Goal: Transaction & Acquisition: Purchase product/service

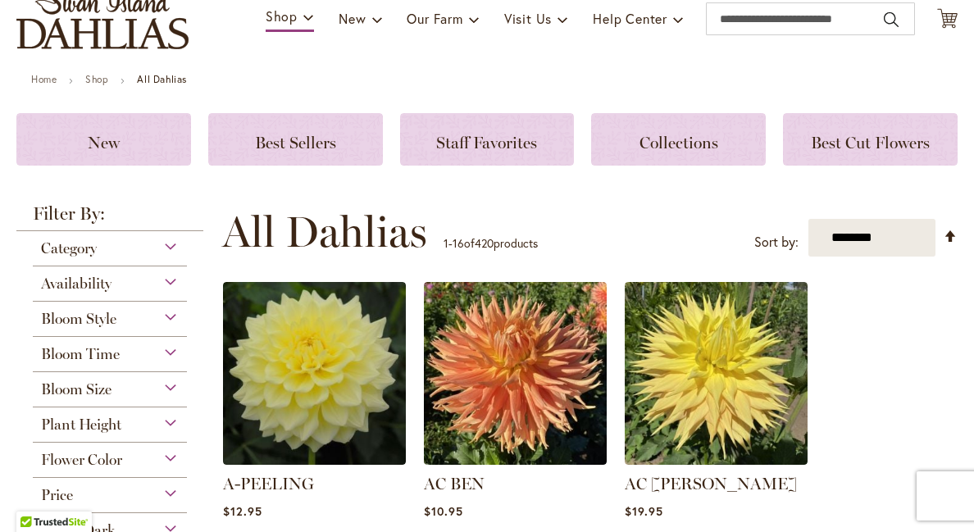
scroll to position [128, 0]
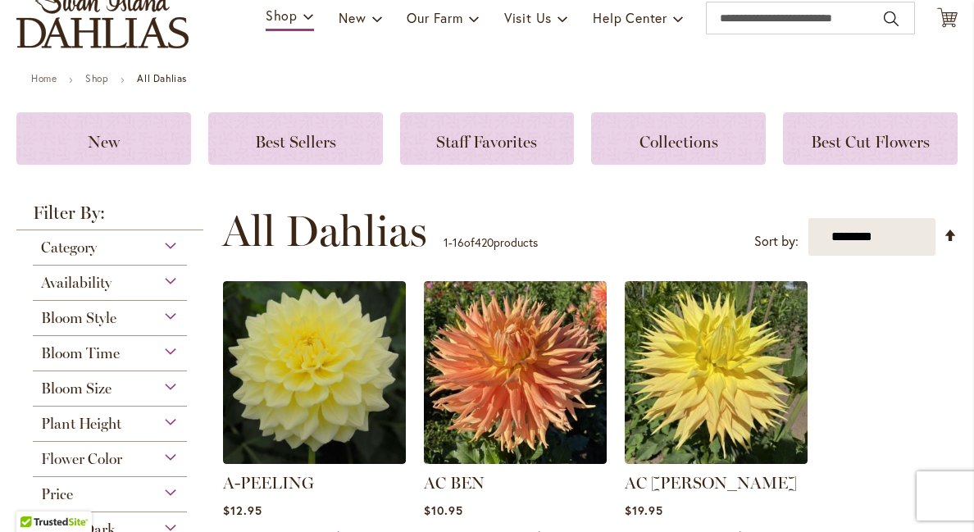
click at [171, 240] on div "Category" at bounding box center [110, 243] width 154 height 26
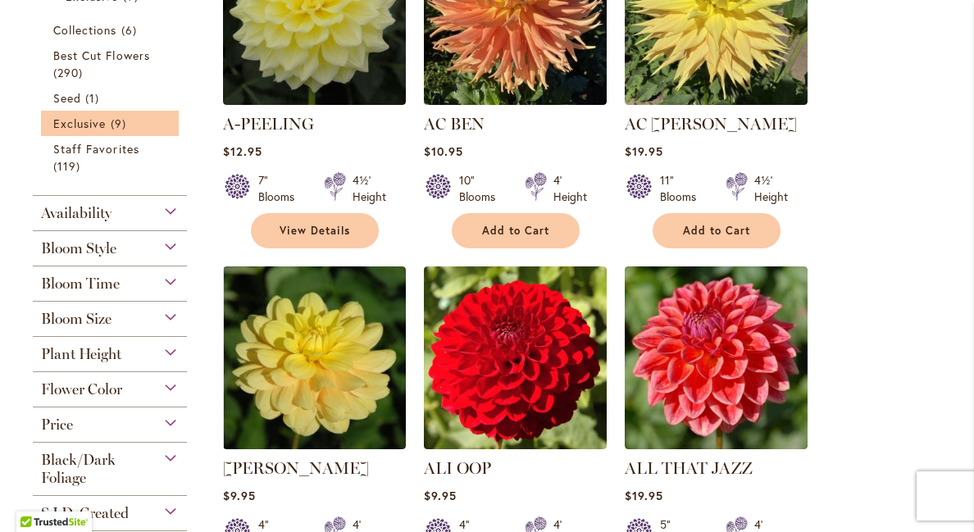
scroll to position [492, 0]
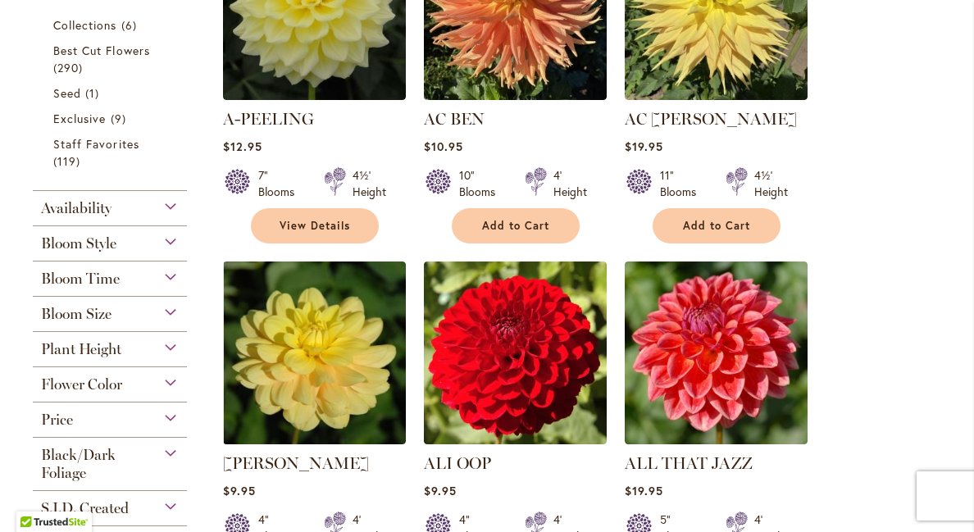
click at [171, 241] on div "Bloom Style" at bounding box center [110, 239] width 154 height 26
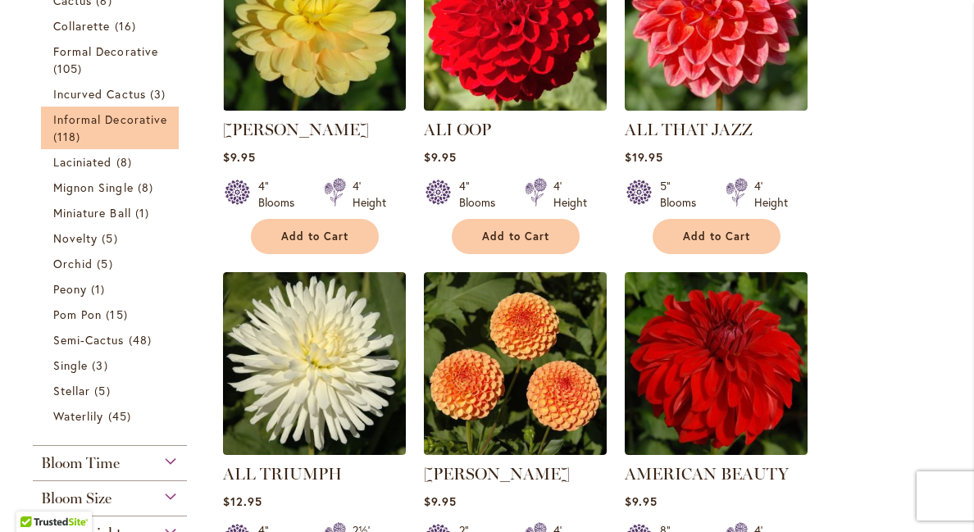
scroll to position [826, 0]
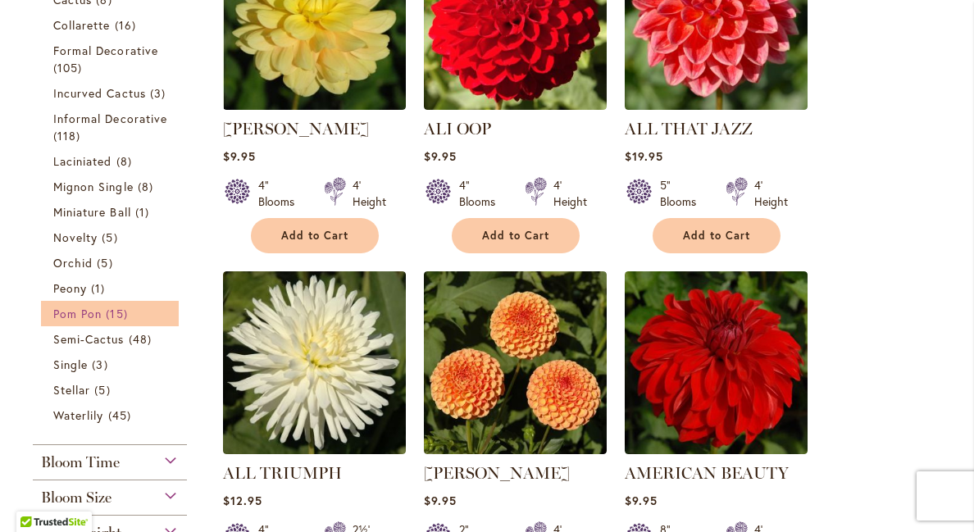
click at [92, 321] on span "Pom Pon" at bounding box center [77, 314] width 48 height 16
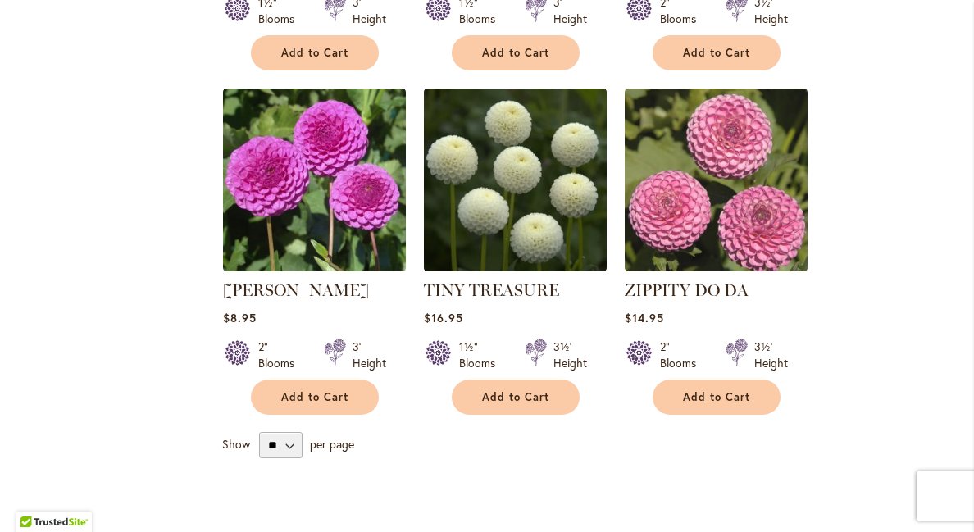
scroll to position [1687, 0]
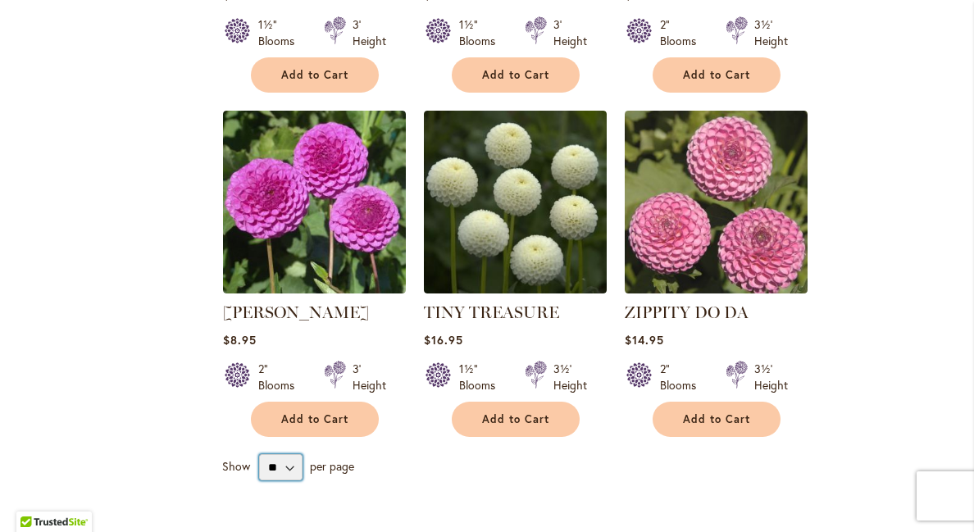
select select "**"
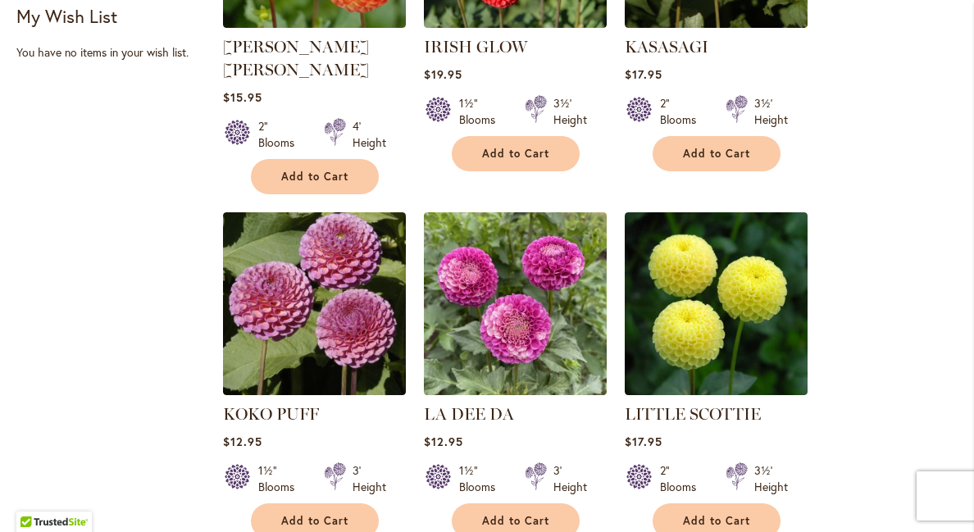
scroll to position [1261, 0]
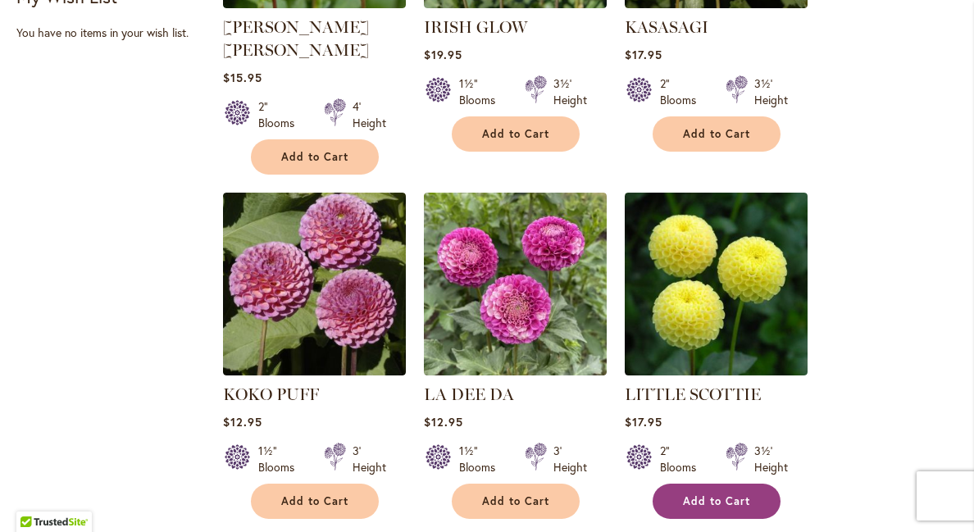
click at [702, 494] on span "Add to Cart" at bounding box center [716, 501] width 67 height 14
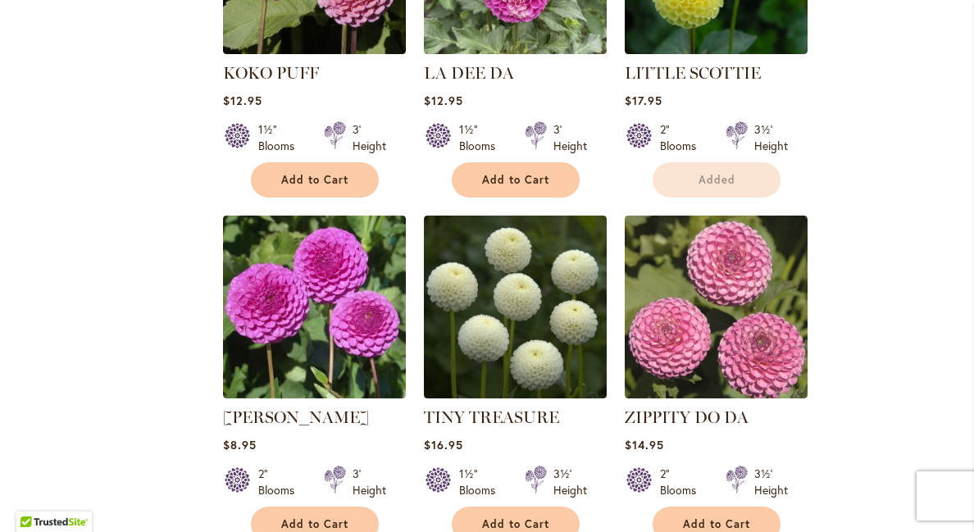
scroll to position [1589, 0]
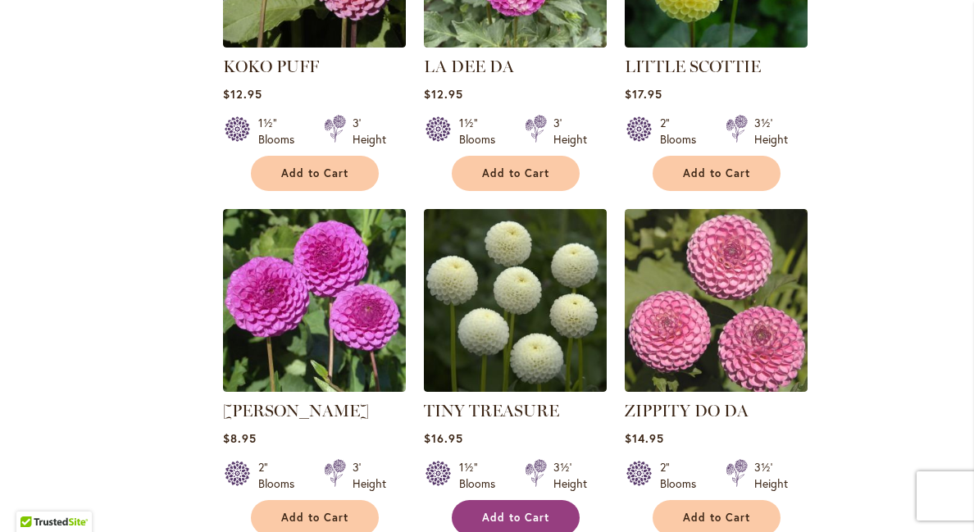
click at [500, 511] on span "Add to Cart" at bounding box center [515, 518] width 67 height 14
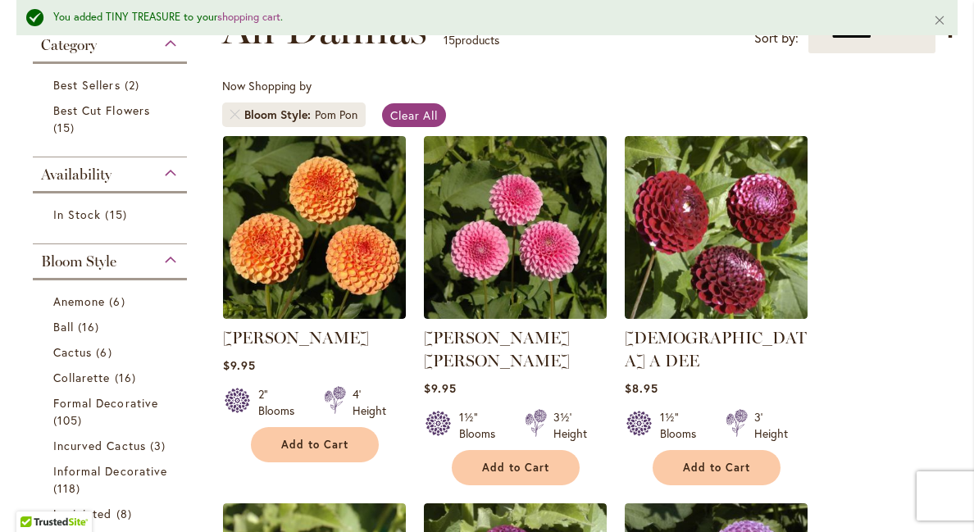
scroll to position [296, 0]
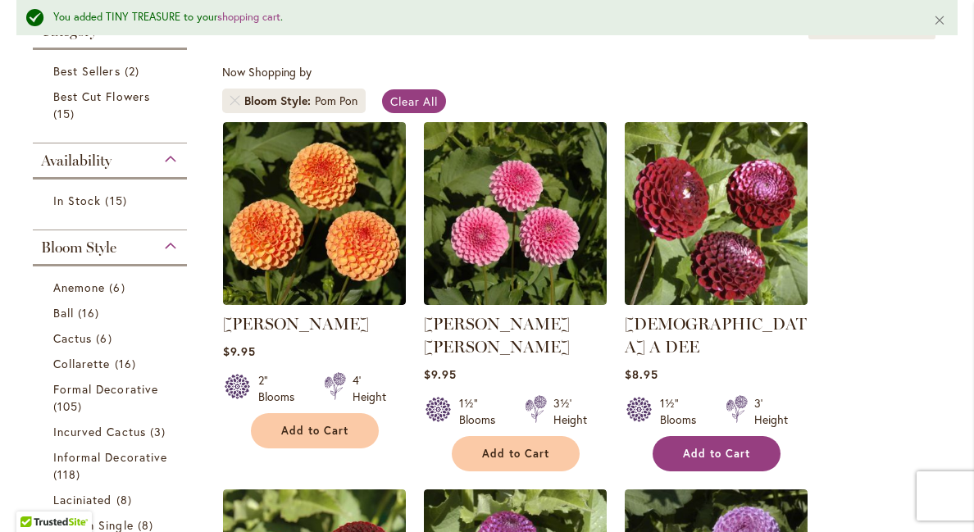
click at [722, 447] on span "Add to Cart" at bounding box center [716, 454] width 67 height 14
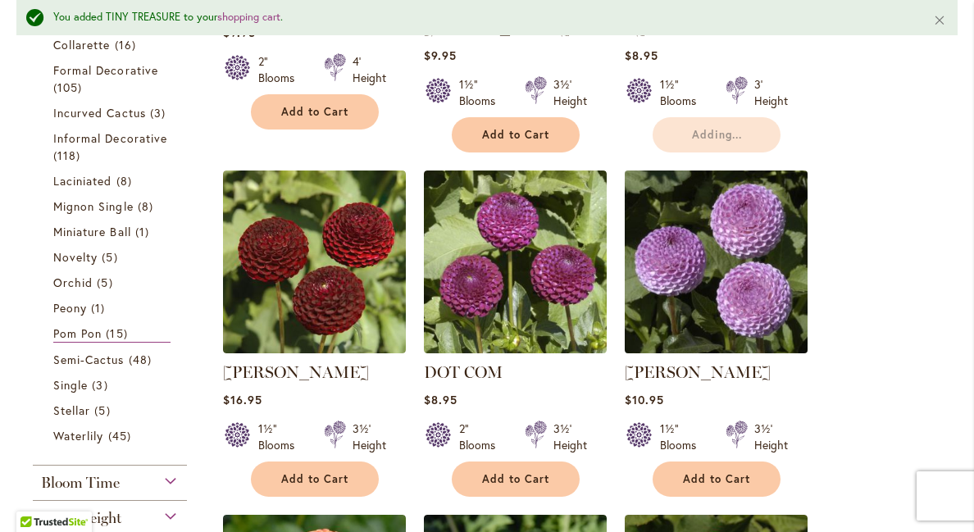
scroll to position [616, 0]
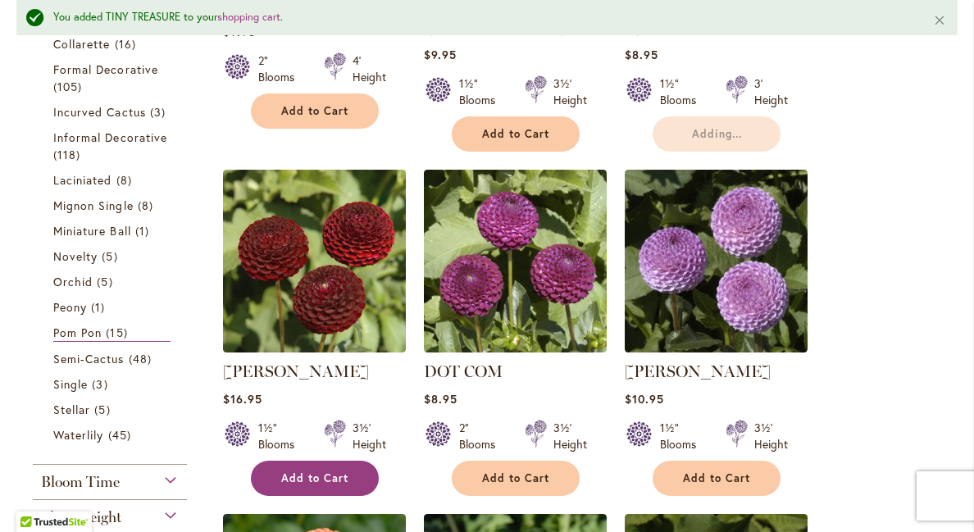
click at [318, 461] on button "Add to Cart" at bounding box center [315, 478] width 128 height 35
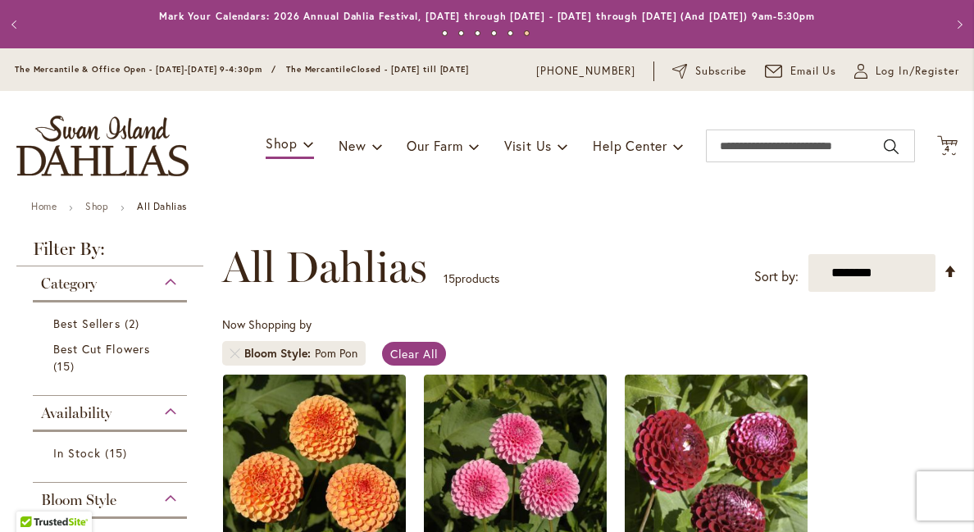
scroll to position [0, 0]
click at [951, 143] on icon at bounding box center [947, 145] width 20 height 20
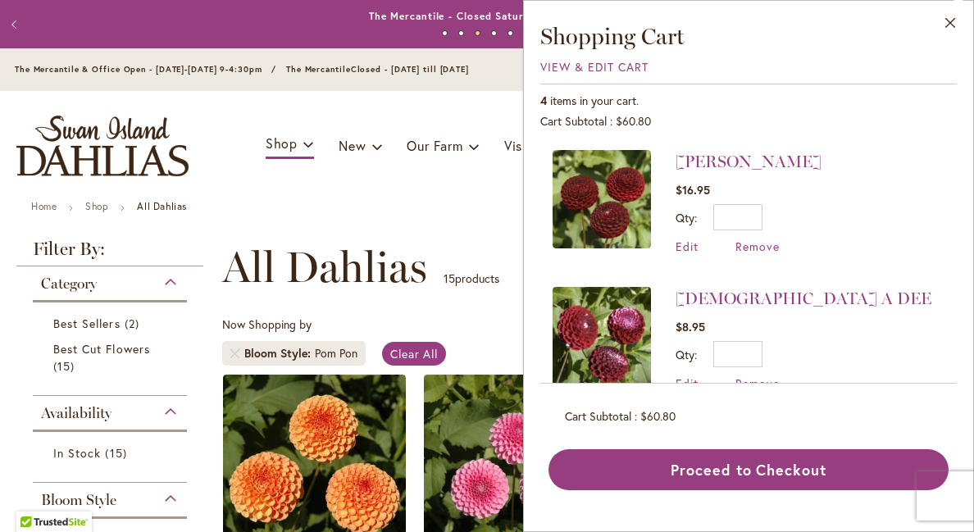
click at [494, 321] on div "Now Shopping by Bloom Style Pom Pon Clear All" at bounding box center [589, 344] width 735 height 57
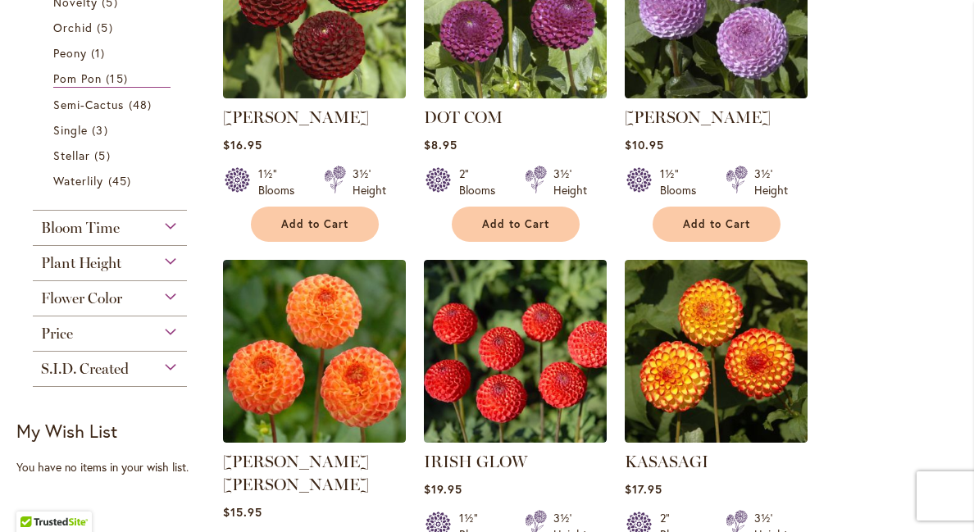
scroll to position [827, 0]
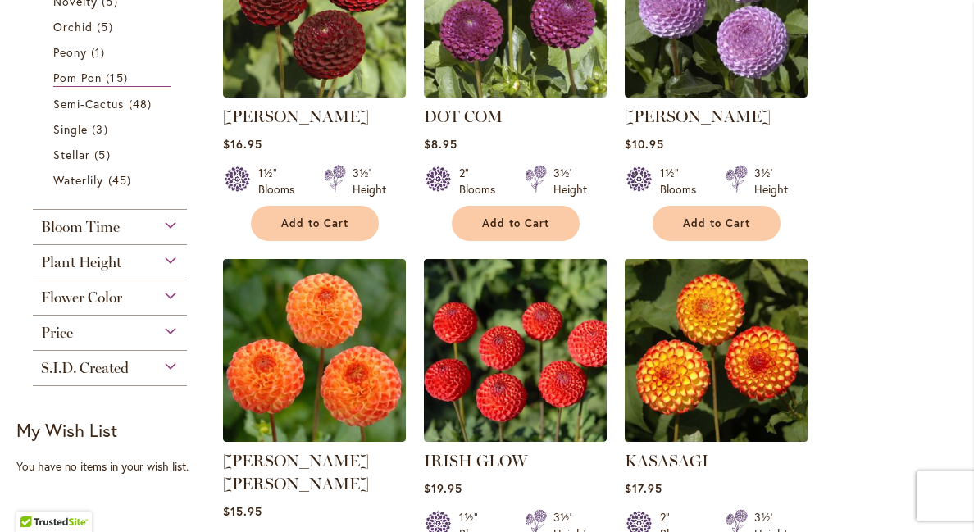
click at [701, 339] on img at bounding box center [716, 350] width 192 height 192
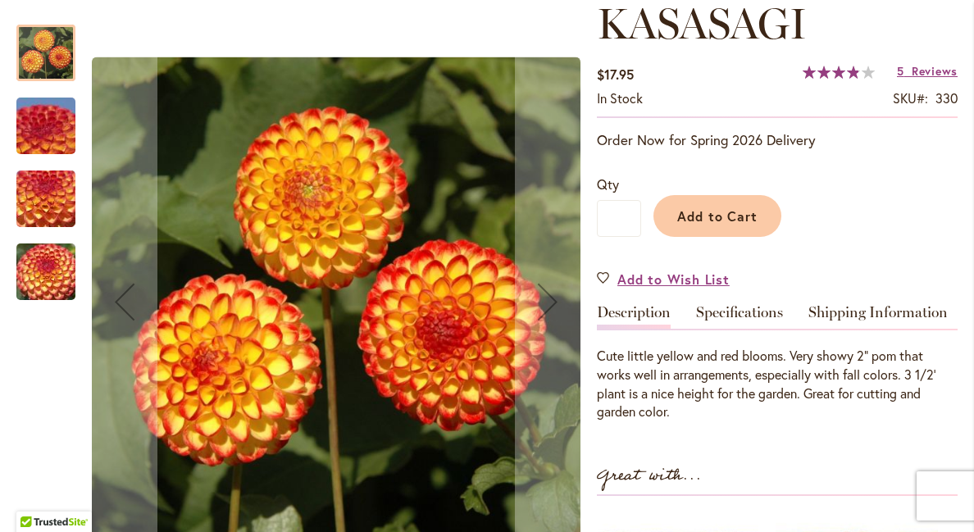
scroll to position [221, 0]
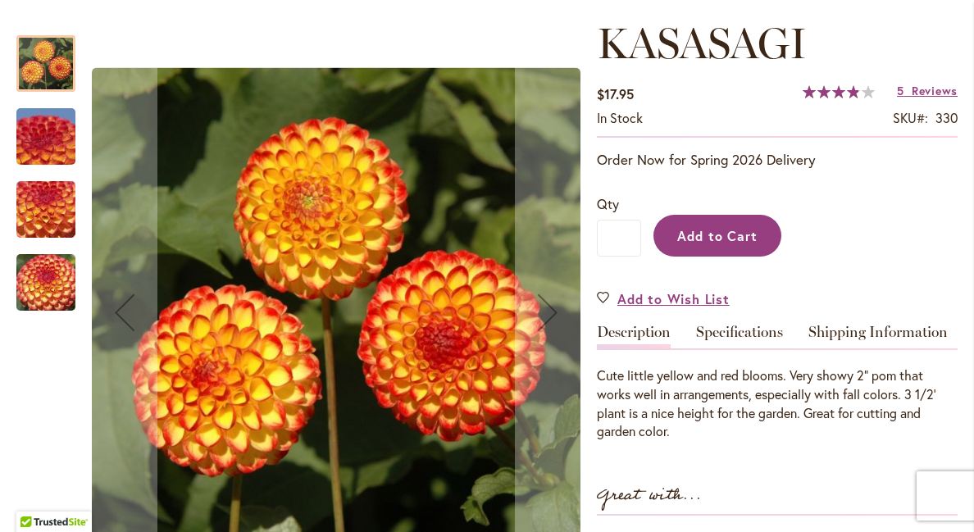
click at [706, 235] on span "Add to Cart" at bounding box center [717, 235] width 81 height 17
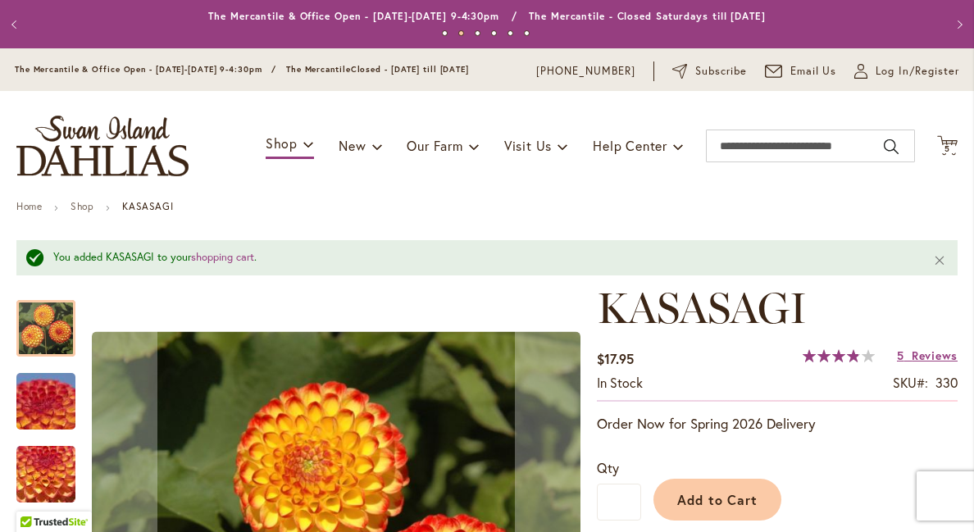
scroll to position [0, 0]
click at [950, 137] on icon "Cart .cls-1 { fill: #231f20; }" at bounding box center [947, 145] width 20 height 20
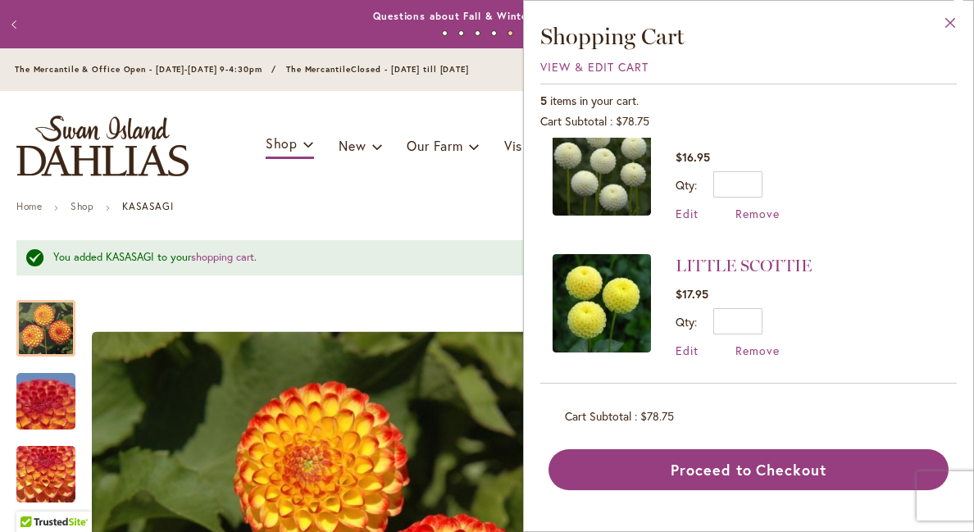
click at [949, 19] on button "Close" at bounding box center [950, 27] width 45 height 52
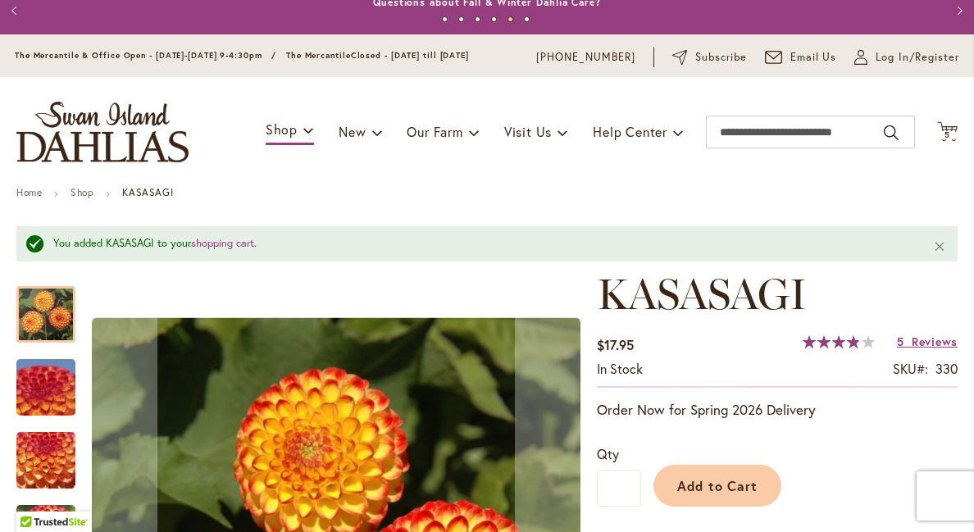
scroll to position [15, 0]
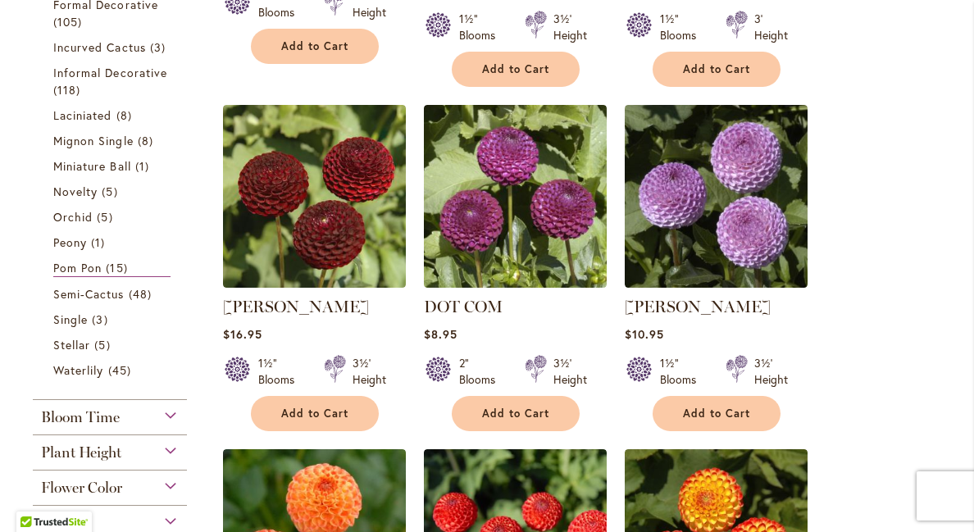
scroll to position [626, 0]
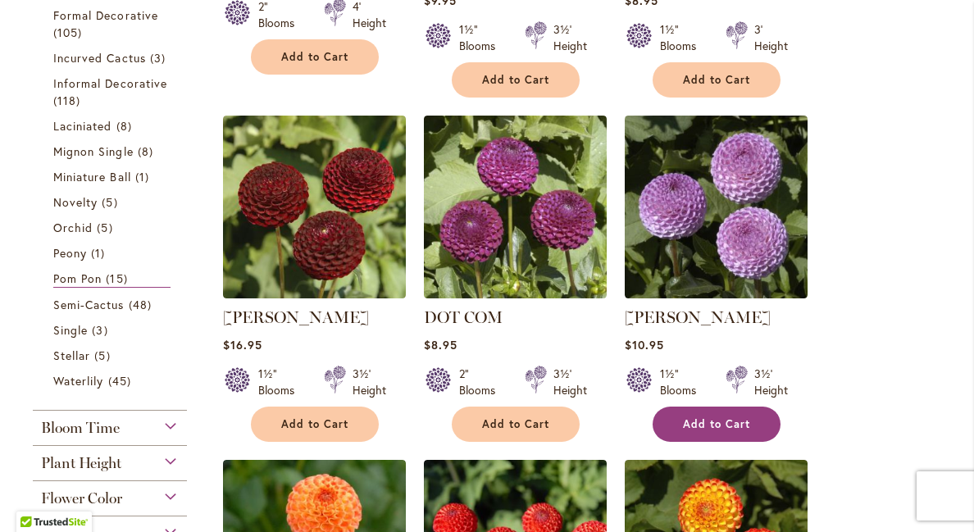
click at [695, 417] on span "Add to Cart" at bounding box center [716, 424] width 67 height 14
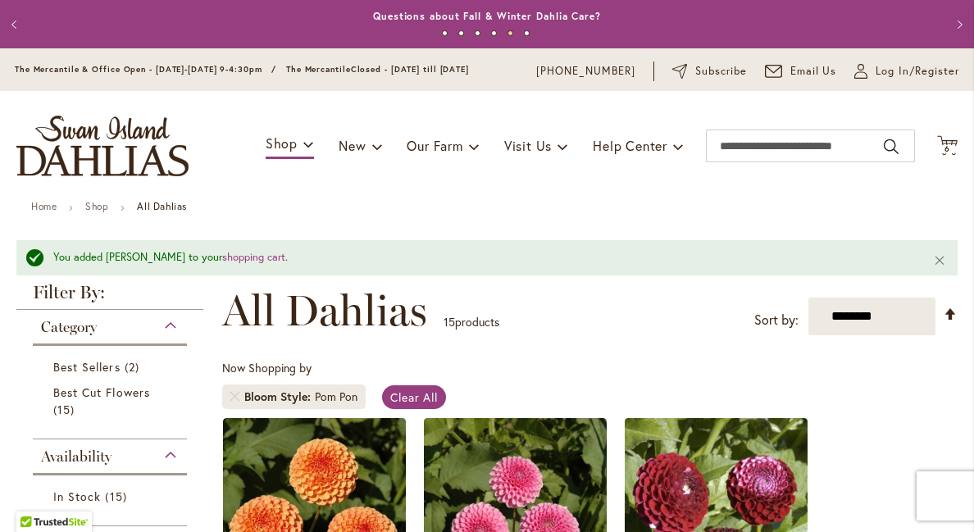
scroll to position [0, 0]
click at [949, 139] on icon "Cart .cls-1 { fill: #231f20; }" at bounding box center [947, 145] width 20 height 20
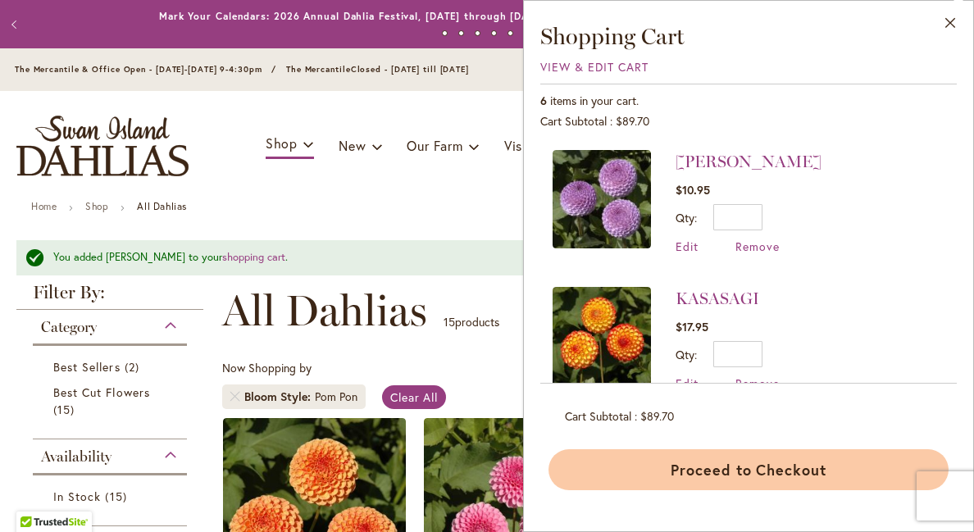
click at [713, 463] on button "Proceed to Checkout" at bounding box center [749, 469] width 400 height 41
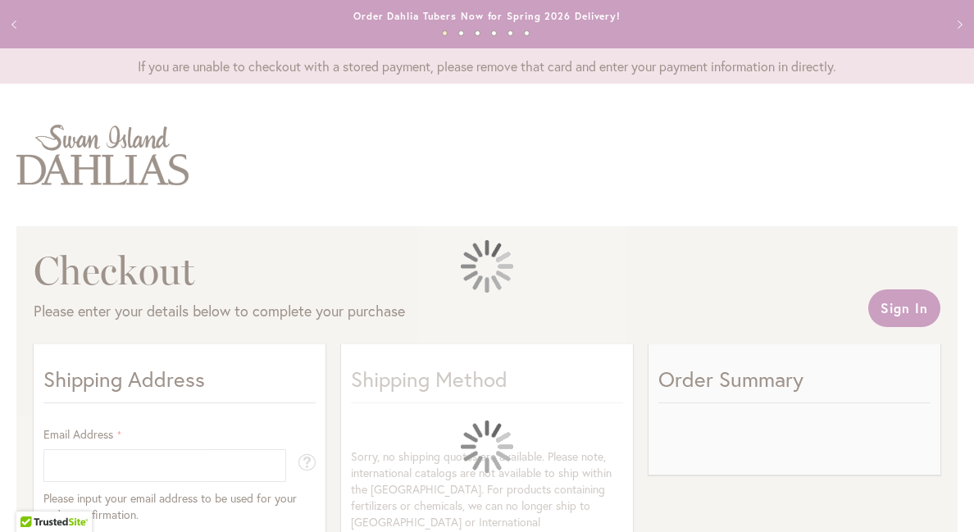
select select "**"
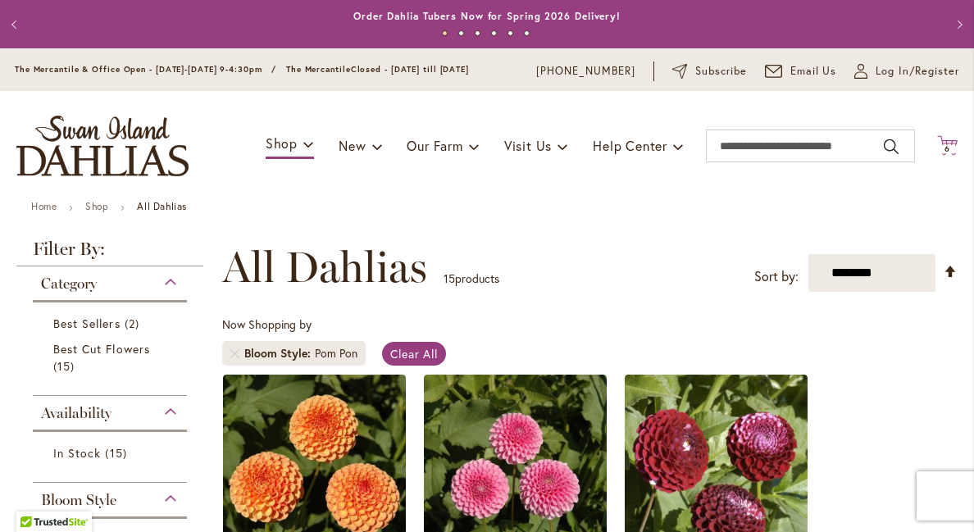
click at [945, 139] on icon at bounding box center [947, 145] width 20 height 20
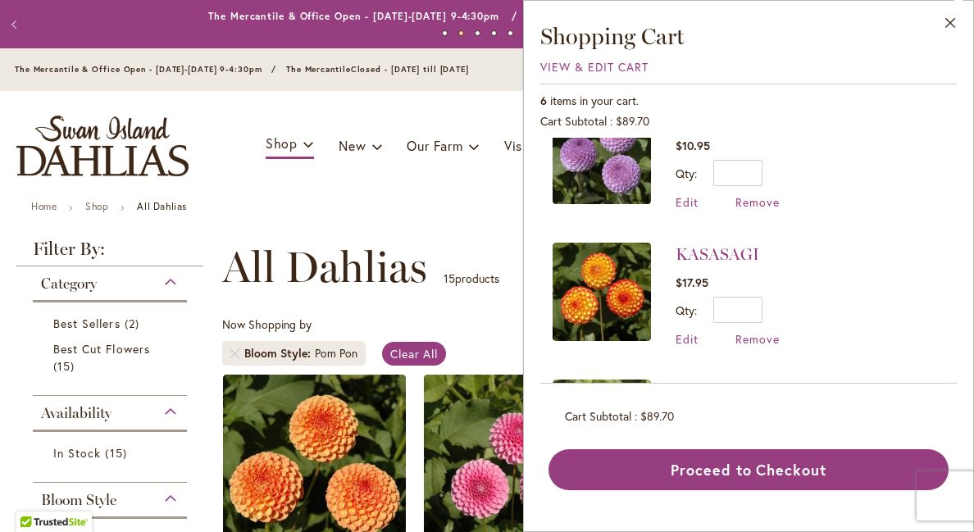
scroll to position [53, 0]
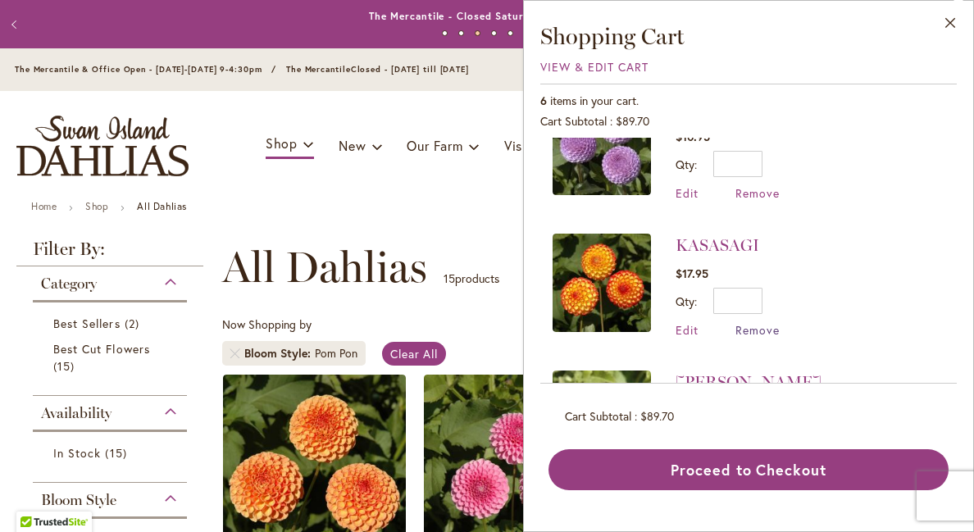
click at [749, 328] on span "Remove" at bounding box center [757, 330] width 44 height 16
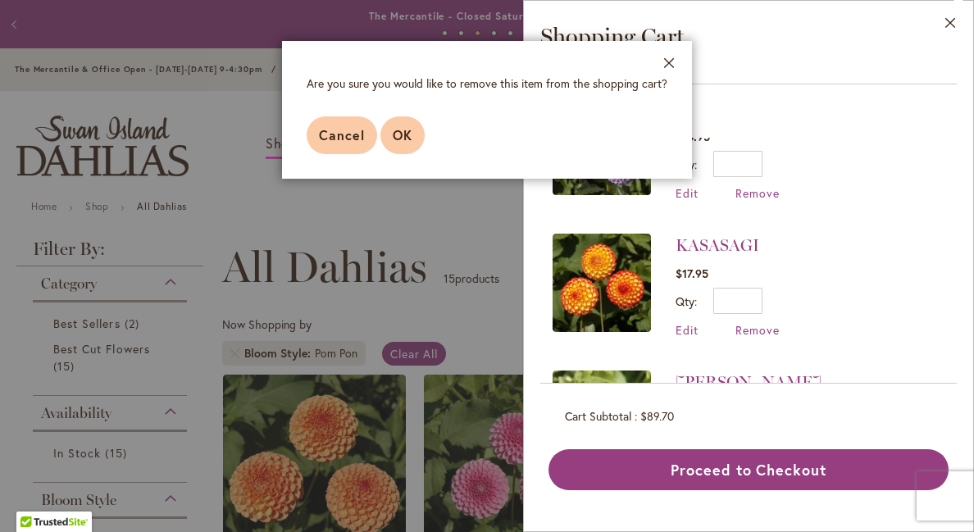
click at [394, 130] on span "OK" at bounding box center [403, 134] width 20 height 17
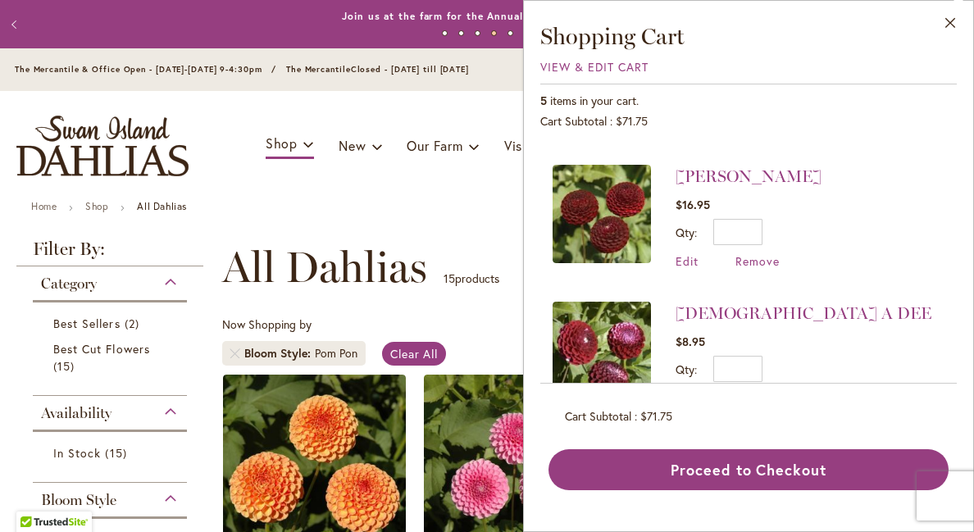
scroll to position [121, 0]
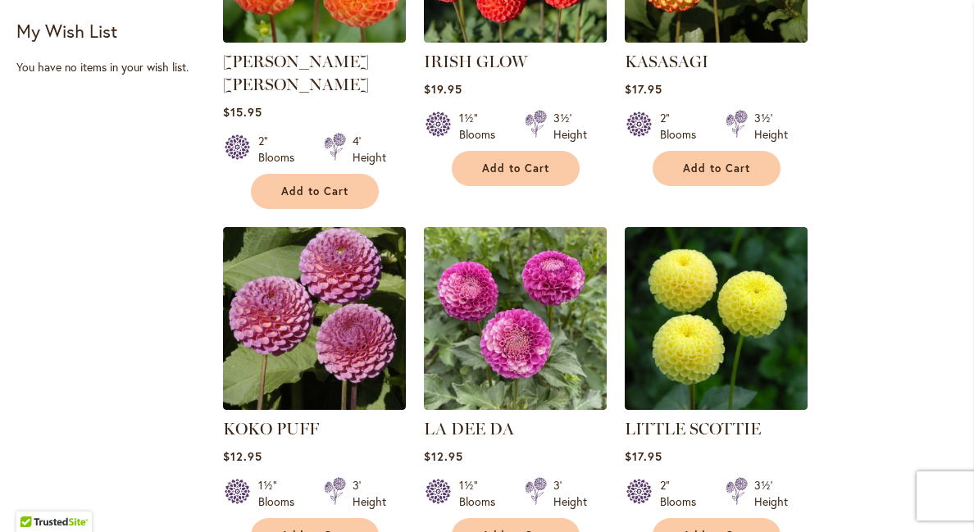
scroll to position [1228, 0]
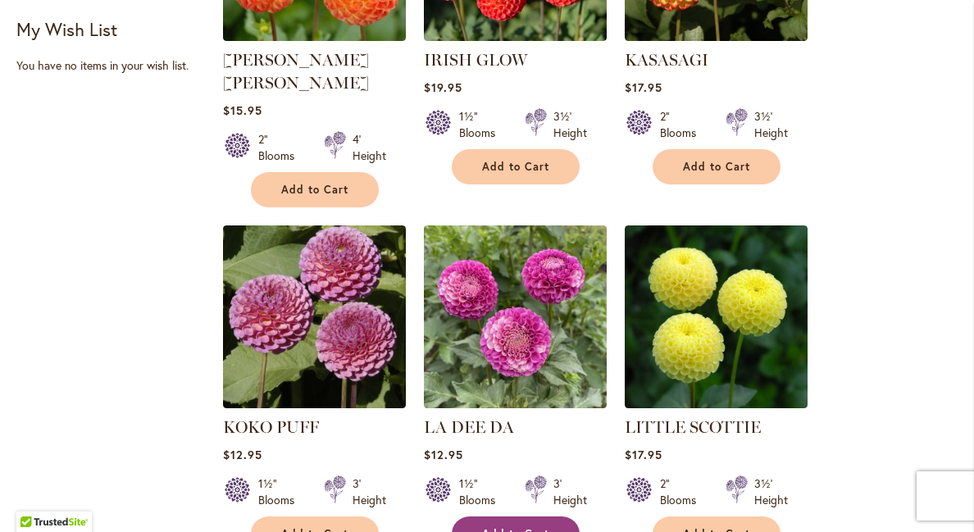
click at [526, 527] on span "Add to Cart" at bounding box center [515, 534] width 67 height 14
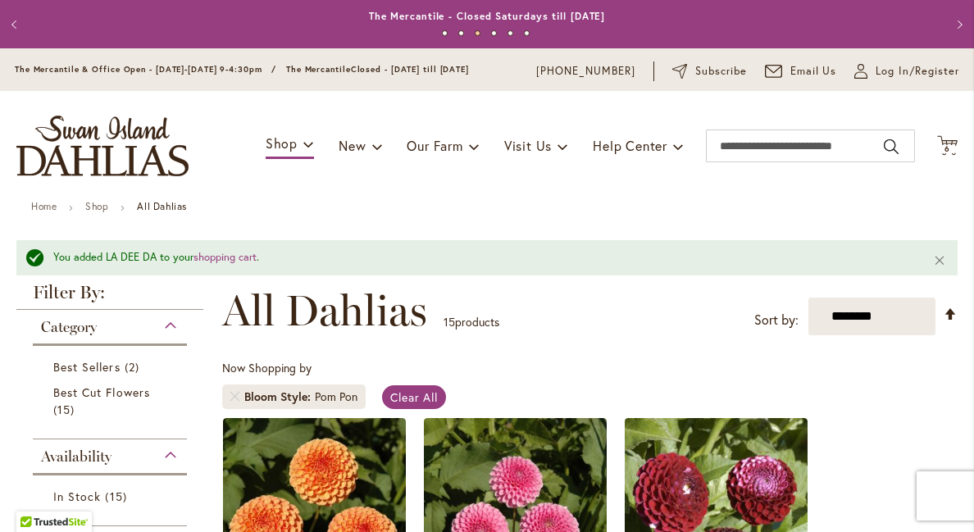
scroll to position [0, 0]
click at [945, 143] on icon at bounding box center [947, 145] width 20 height 20
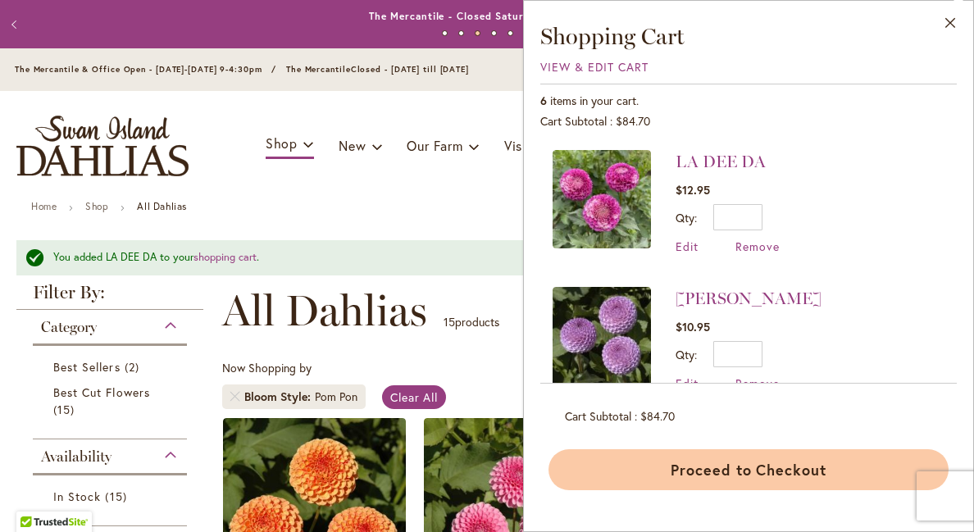
click at [743, 462] on button "Proceed to Checkout" at bounding box center [749, 469] width 400 height 41
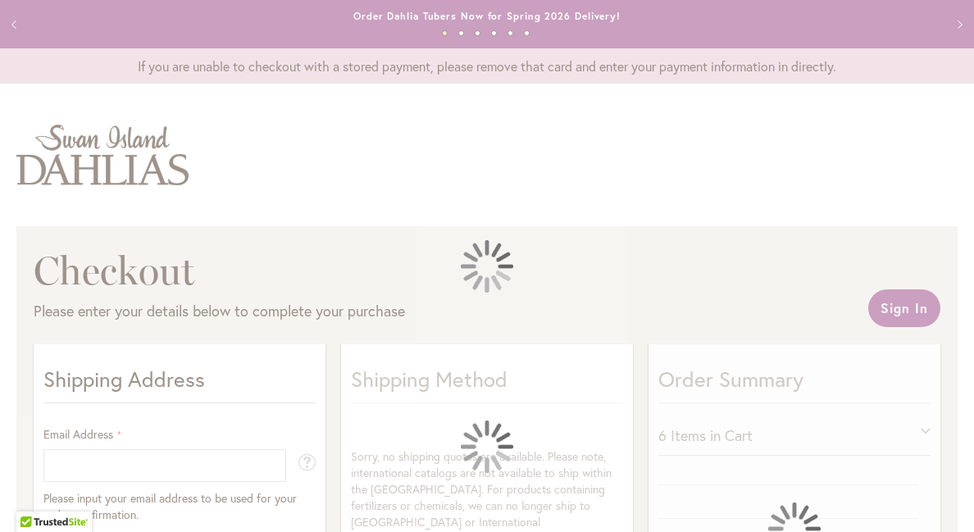
select select "**"
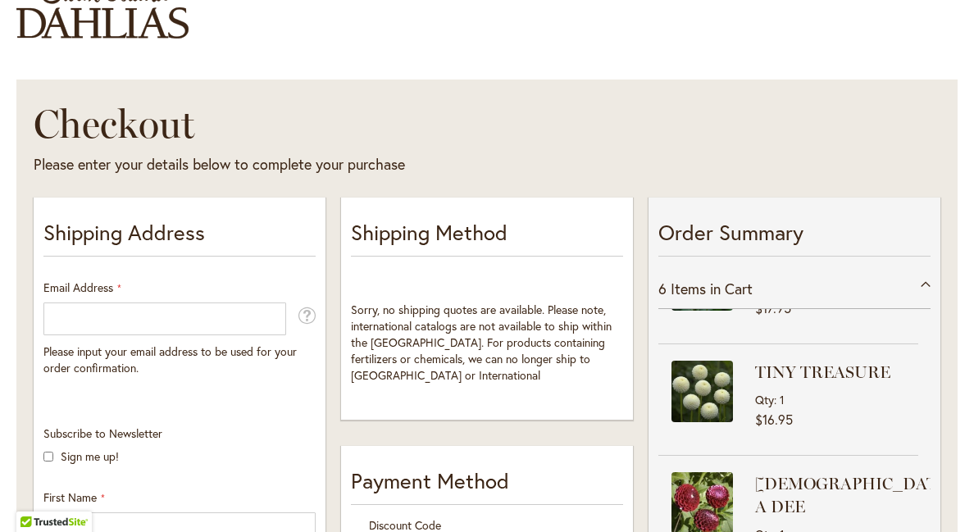
scroll to position [73, 0]
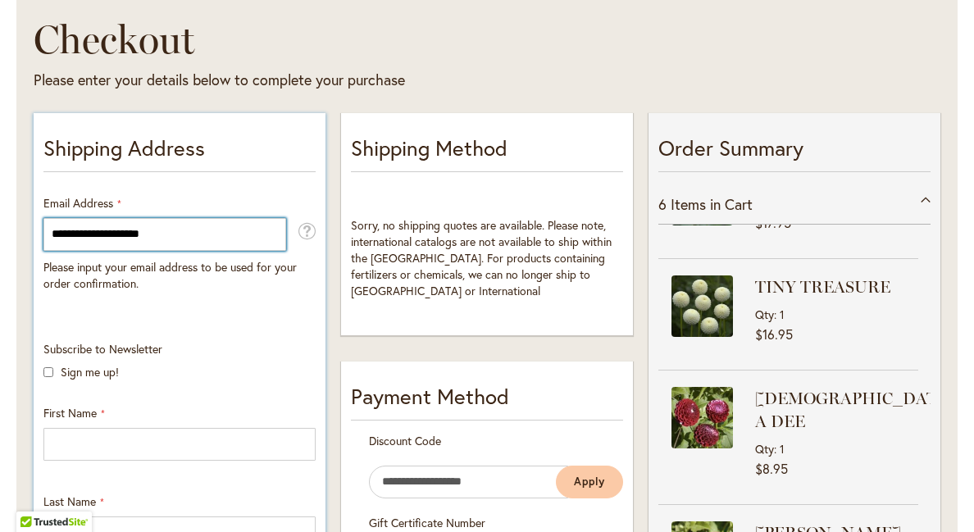
type input "**********"
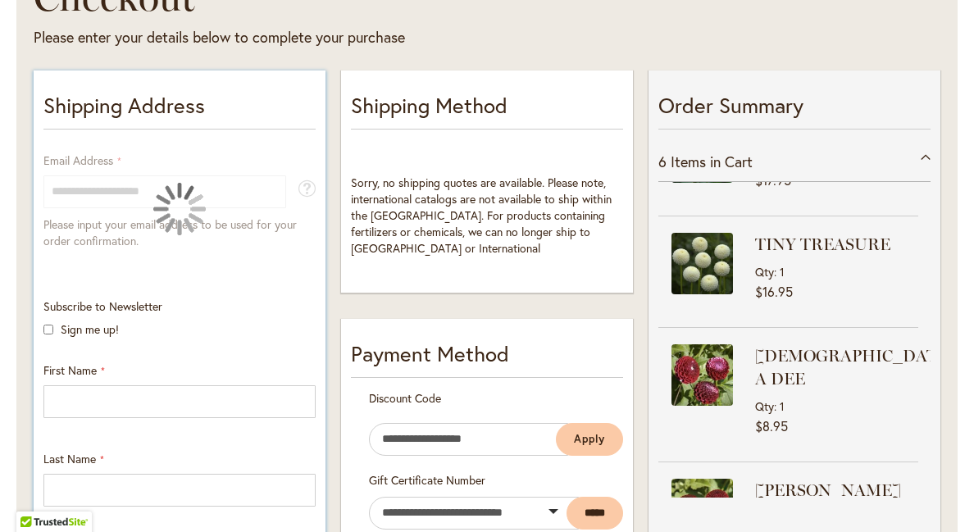
scroll to position [276, 0]
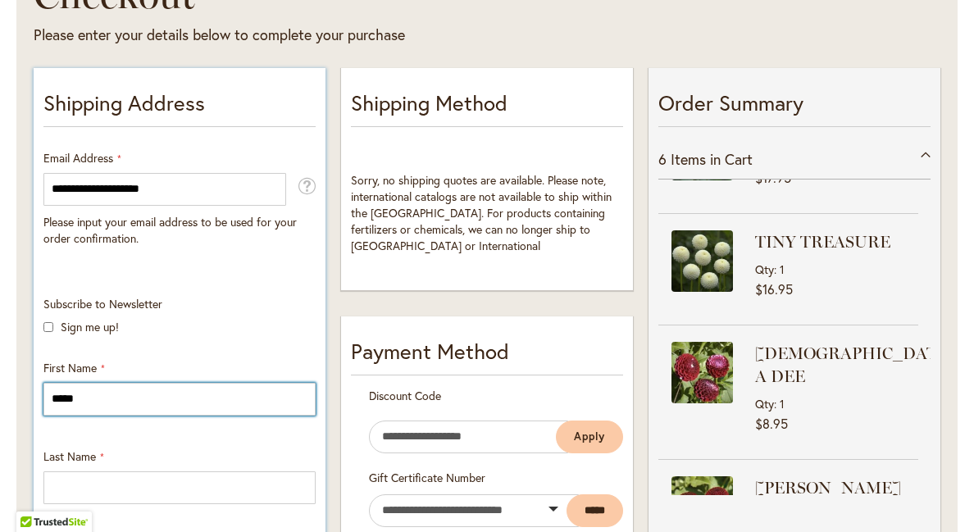
type input "*****"
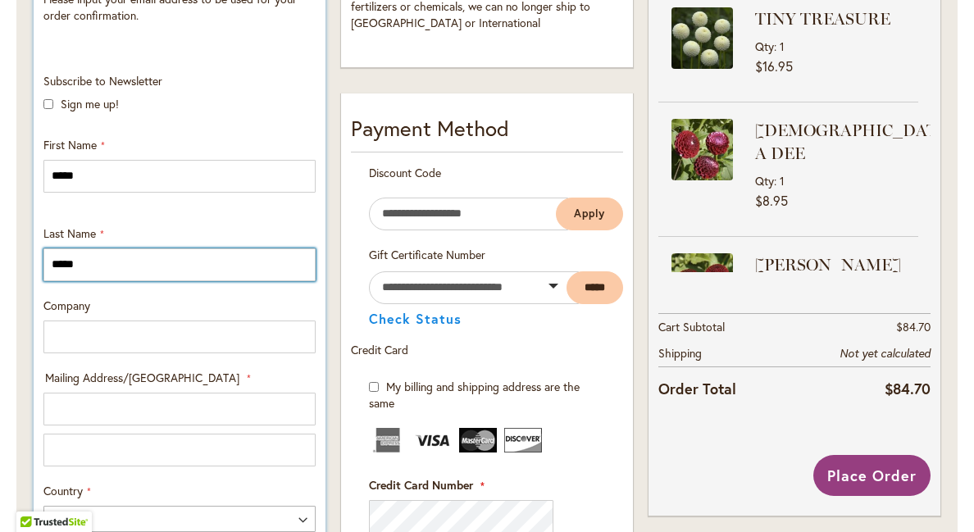
scroll to position [512, 0]
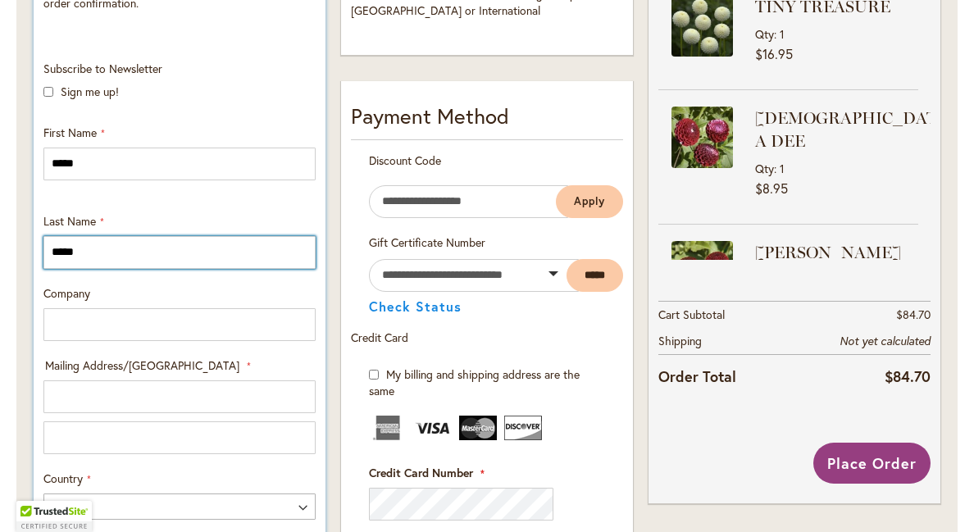
type input "*****"
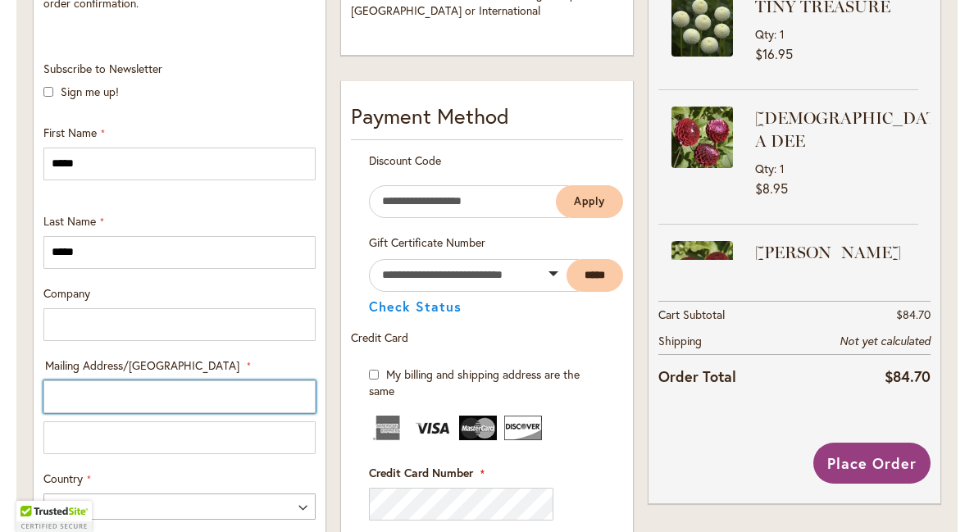
drag, startPoint x: 46, startPoint y: 398, endPoint x: 32, endPoint y: 398, distance: 13.9
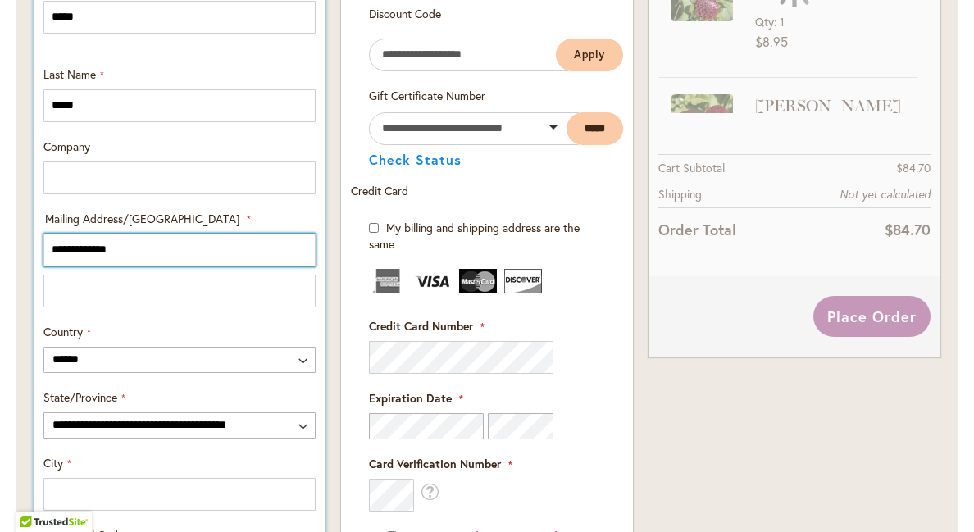
scroll to position [662, 0]
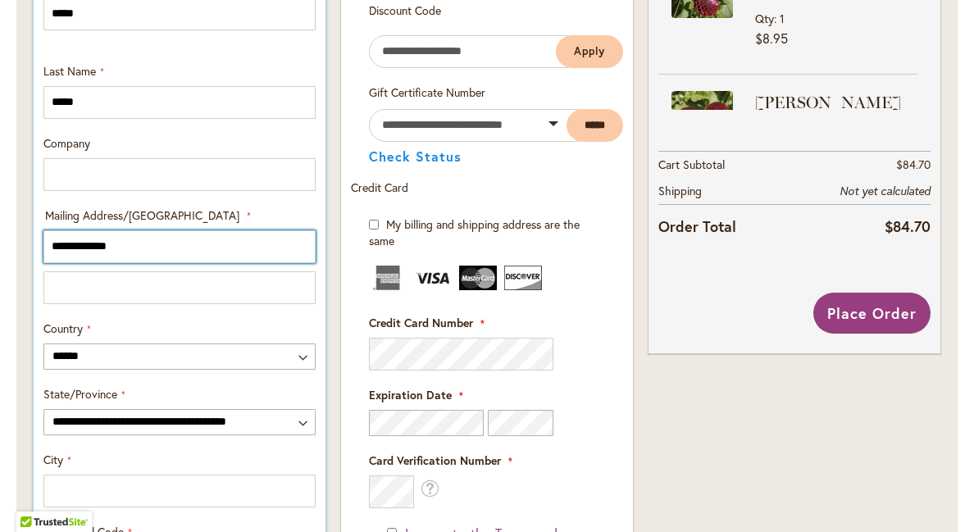
type input "**********"
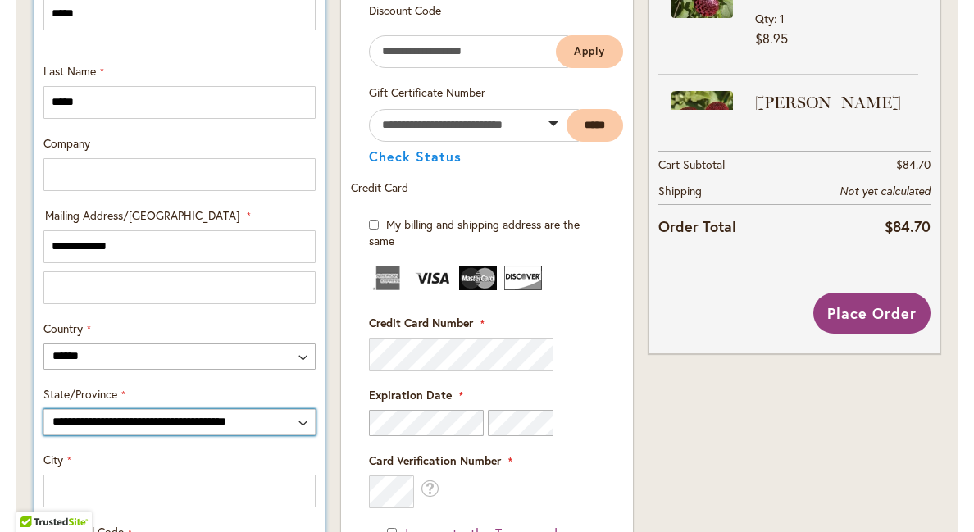
select select "**"
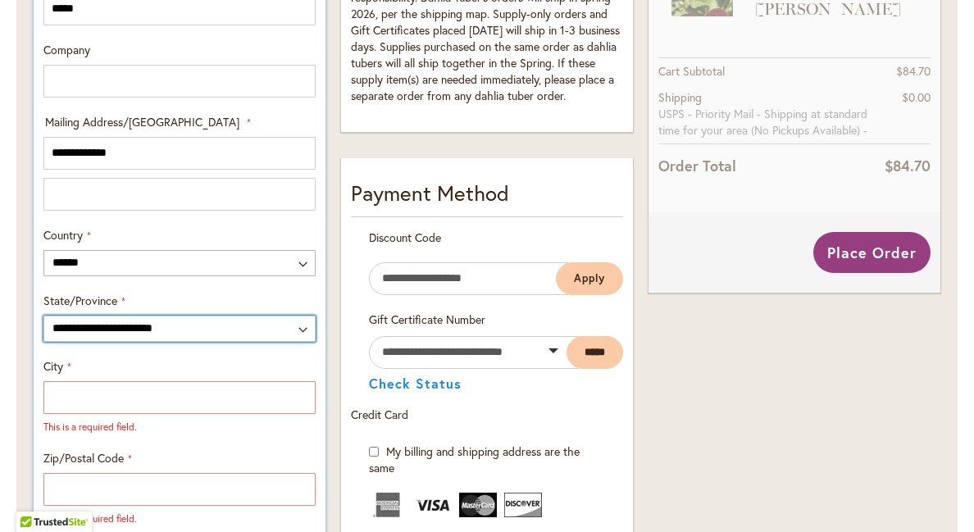
scroll to position [756, 0]
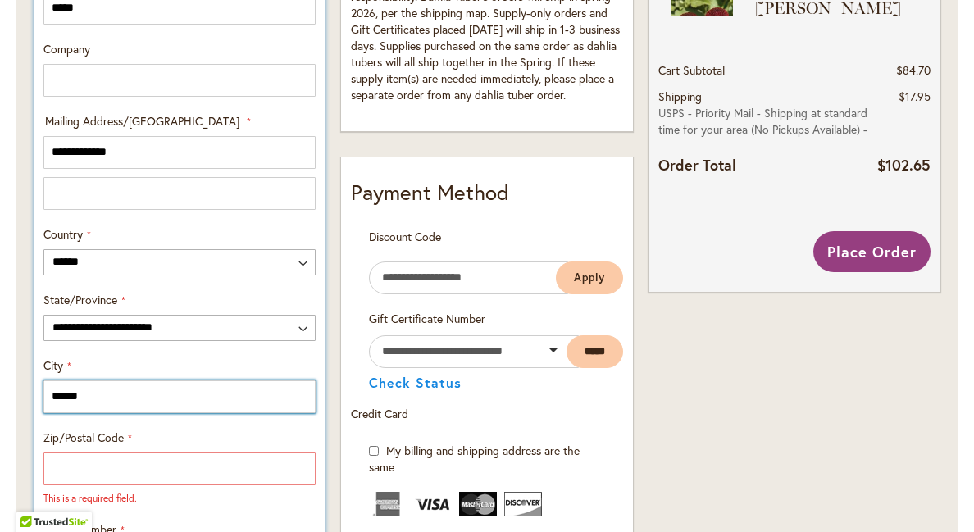
type input "******"
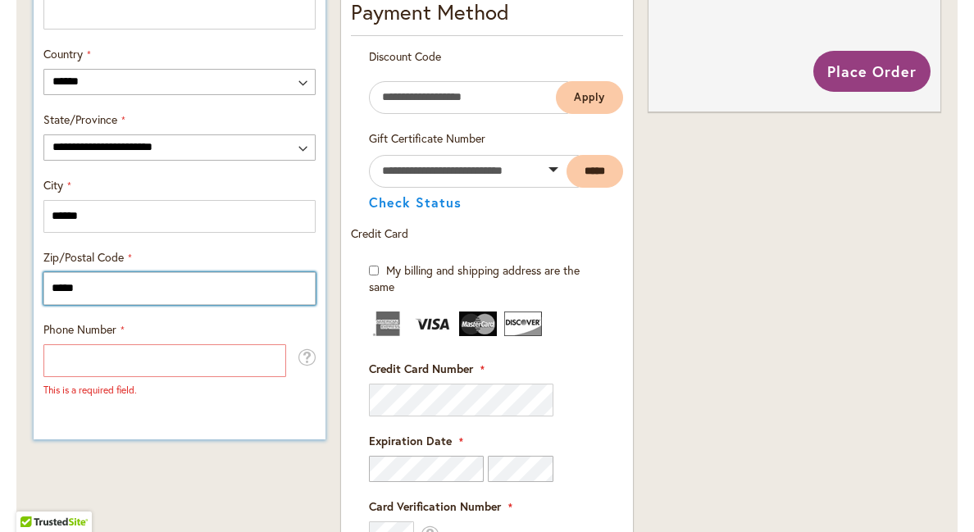
scroll to position [940, 0]
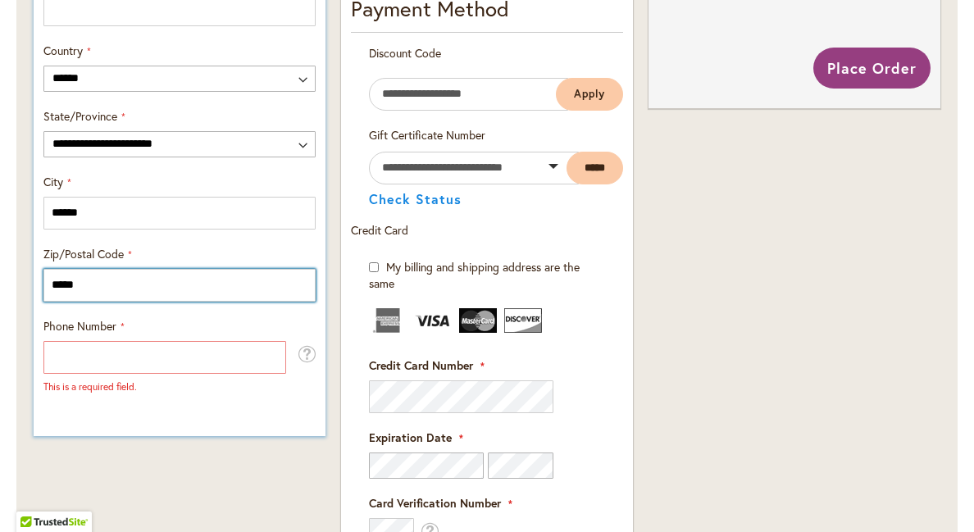
type input "*****"
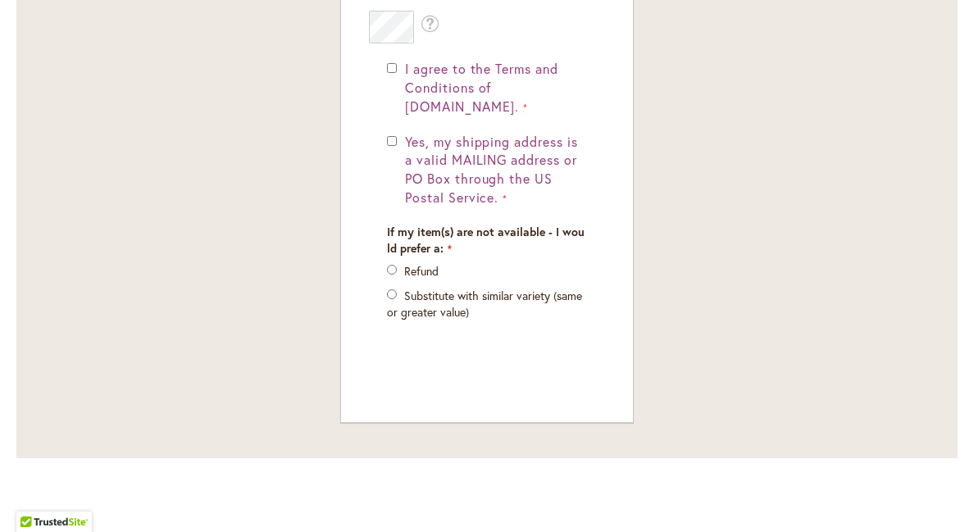
scroll to position [0, 0]
type input "*********"
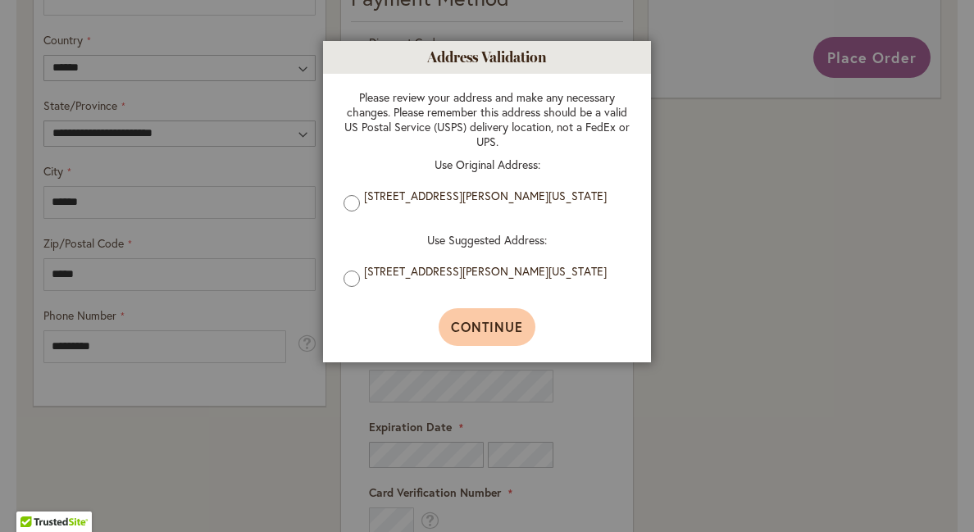
click at [499, 325] on span "Continue" at bounding box center [487, 326] width 73 height 17
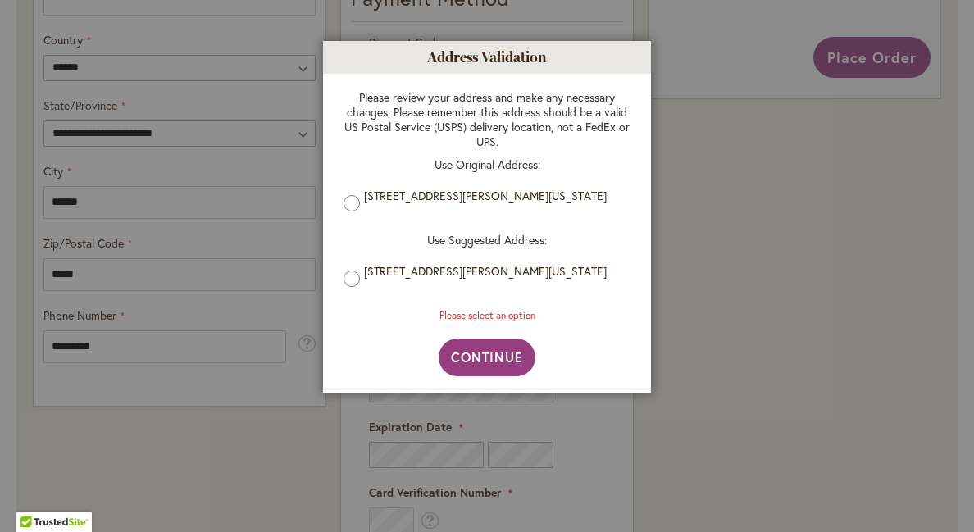
click at [416, 189] on label "[STREET_ADDRESS][PERSON_NAME][US_STATE]" at bounding box center [493, 196] width 258 height 15
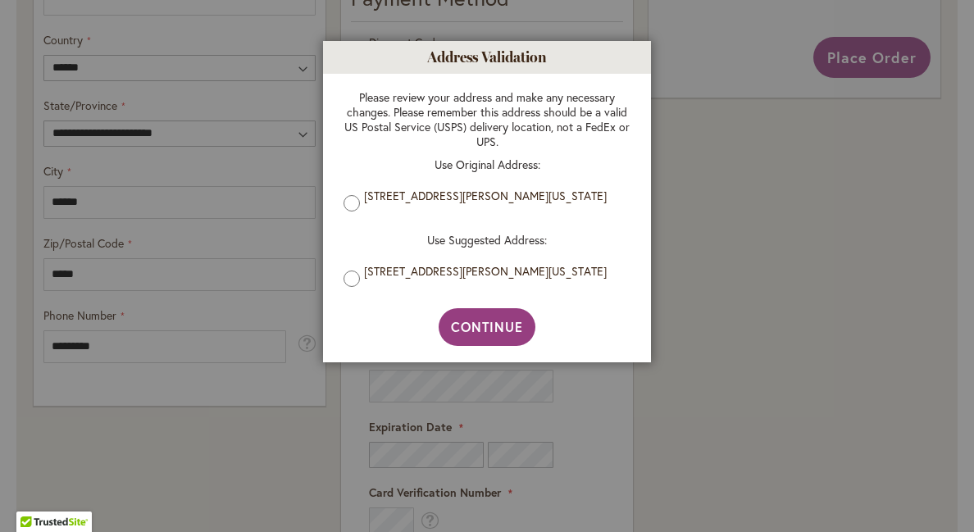
click at [422, 268] on label "[STREET_ADDRESS][PERSON_NAME][US_STATE]" at bounding box center [493, 271] width 258 height 15
click at [480, 321] on span "Continue" at bounding box center [487, 326] width 73 height 17
type input "**********"
type input "******"
type input "**********"
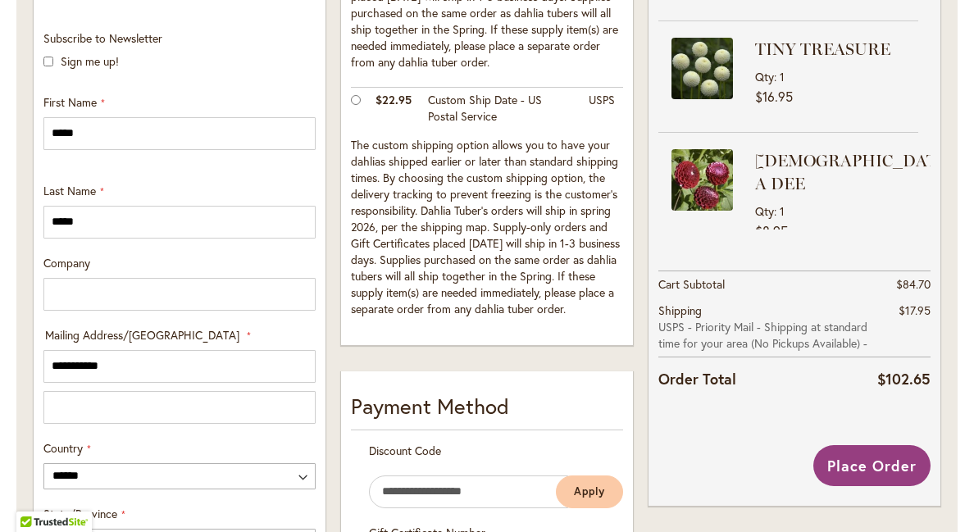
scroll to position [558, 0]
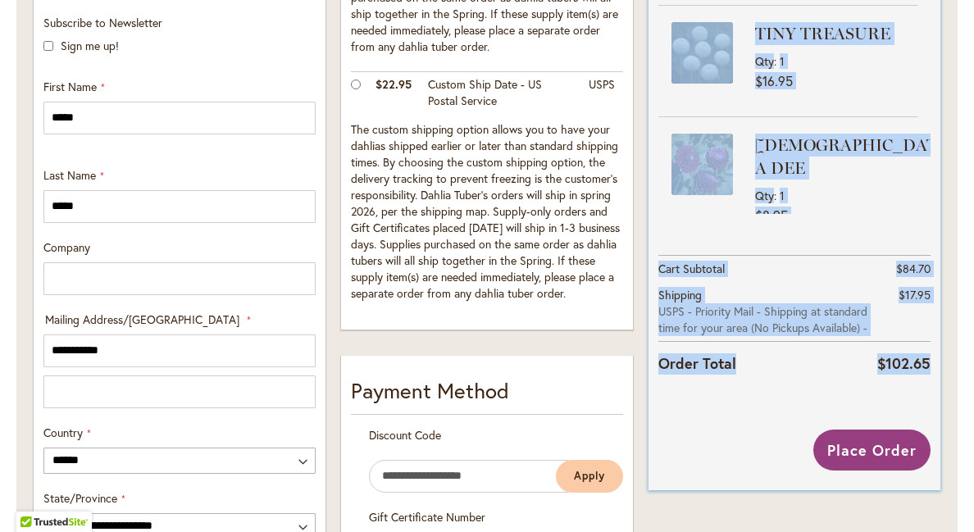
drag, startPoint x: 653, startPoint y: 199, endPoint x: 771, endPoint y: 417, distance: 248.0
click at [771, 423] on div "Order Summary 6 Items in Cart [PERSON_NAME] Qty 1 $17.95 TINY TREASURE" at bounding box center [795, 138] width 292 height 703
copy div "Order Summary 6 Items in Cart [PERSON_NAME] Qty 1 $17.95 TINY TREASURE Qty 1 $1…"
